Goal: Submit feedback/report problem: Submit feedback/report problem

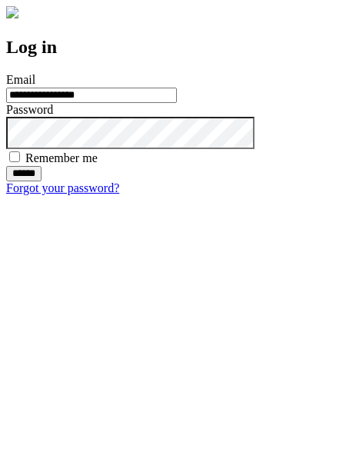
type input "**********"
click at [41, 181] on input "******" at bounding box center [23, 173] width 35 height 15
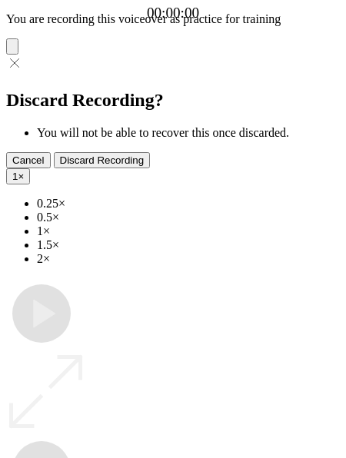
type input "**********"
